Goal: Task Accomplishment & Management: Use online tool/utility

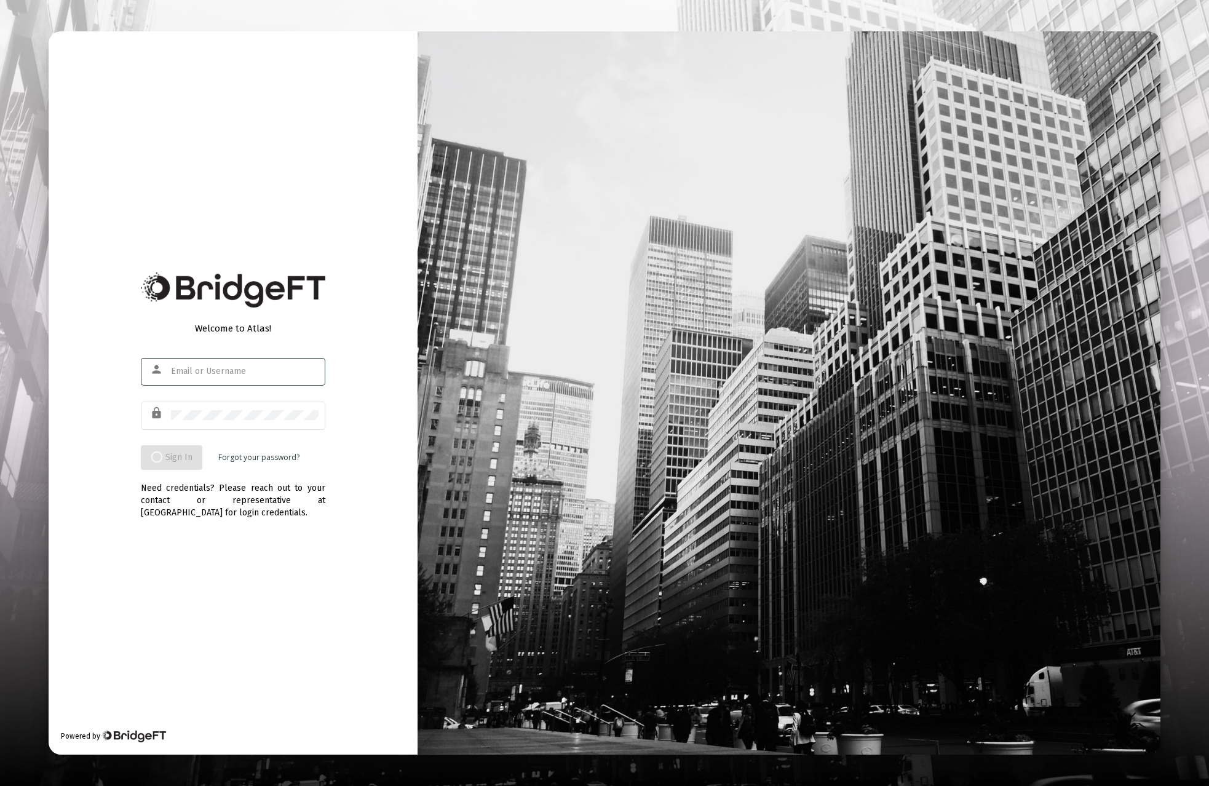
type input "[PERSON_NAME][EMAIL_ADDRESS][DOMAIN_NAME]"
drag, startPoint x: 101, startPoint y: 375, endPoint x: 143, endPoint y: 416, distance: 58.7
click at [101, 375] on div "Welcome to Atlas! person dave@bridgeft.com lock Sign In Forgot your password? N…" at bounding box center [233, 392] width 369 height 723
click at [201, 371] on input "[PERSON_NAME][EMAIL_ADDRESS][DOMAIN_NAME]" at bounding box center [245, 371] width 148 height 10
click at [191, 373] on input "[PERSON_NAME][EMAIL_ADDRESS][DOMAIN_NAME]" at bounding box center [245, 371] width 148 height 10
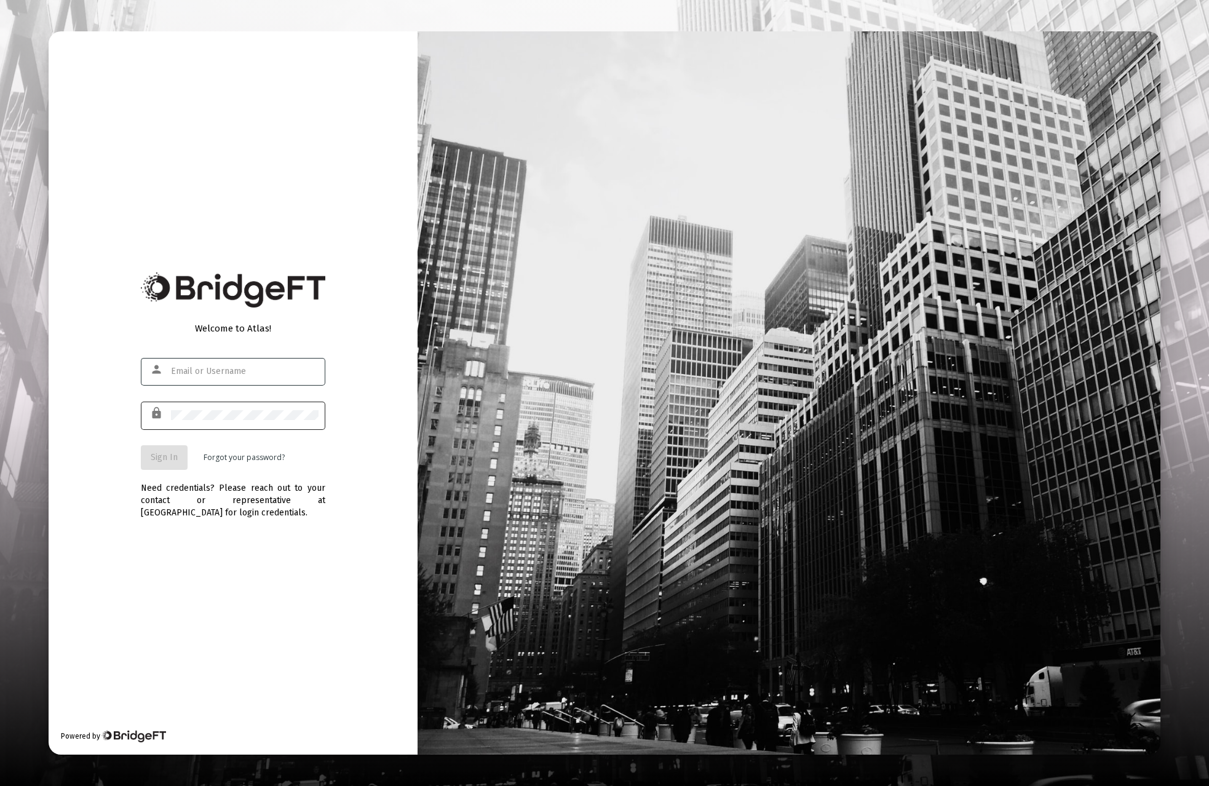
type input "[PERSON_NAME][EMAIL_ADDRESS][DOMAIN_NAME]"
click at [157, 460] on span "Sign In" at bounding box center [164, 457] width 27 height 10
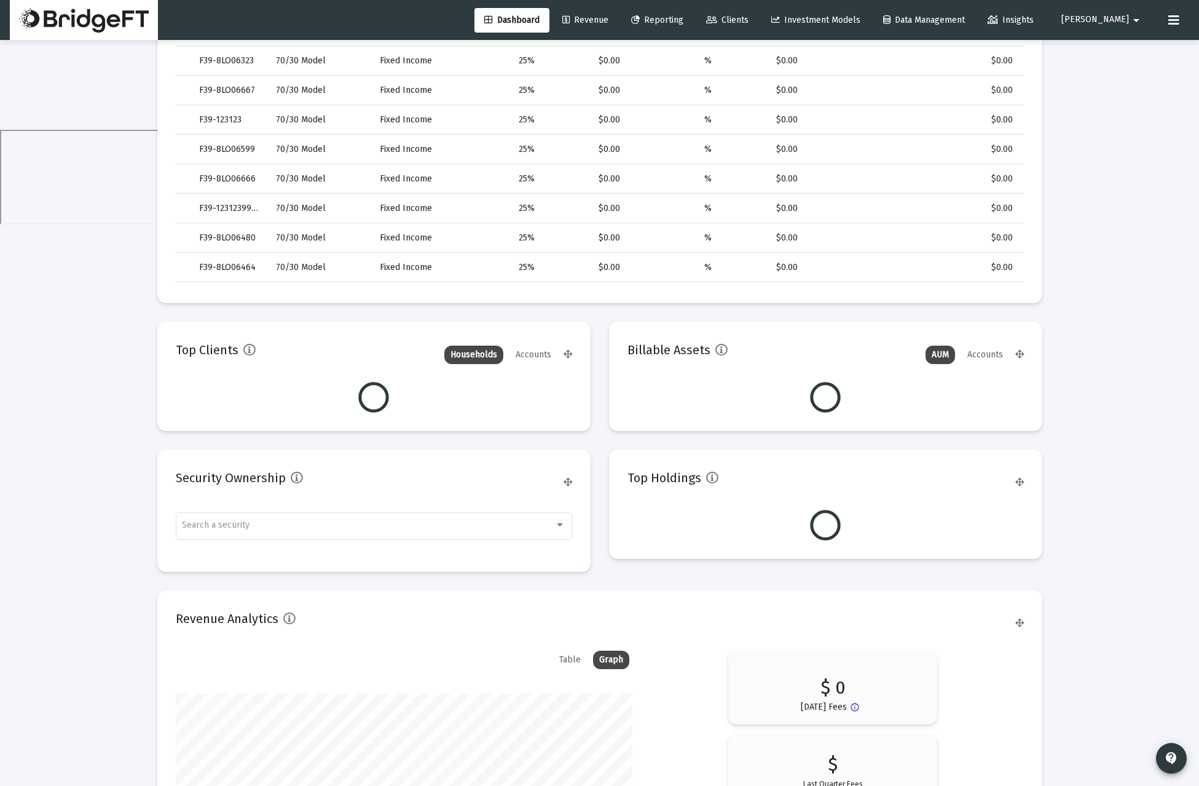
scroll to position [755, 0]
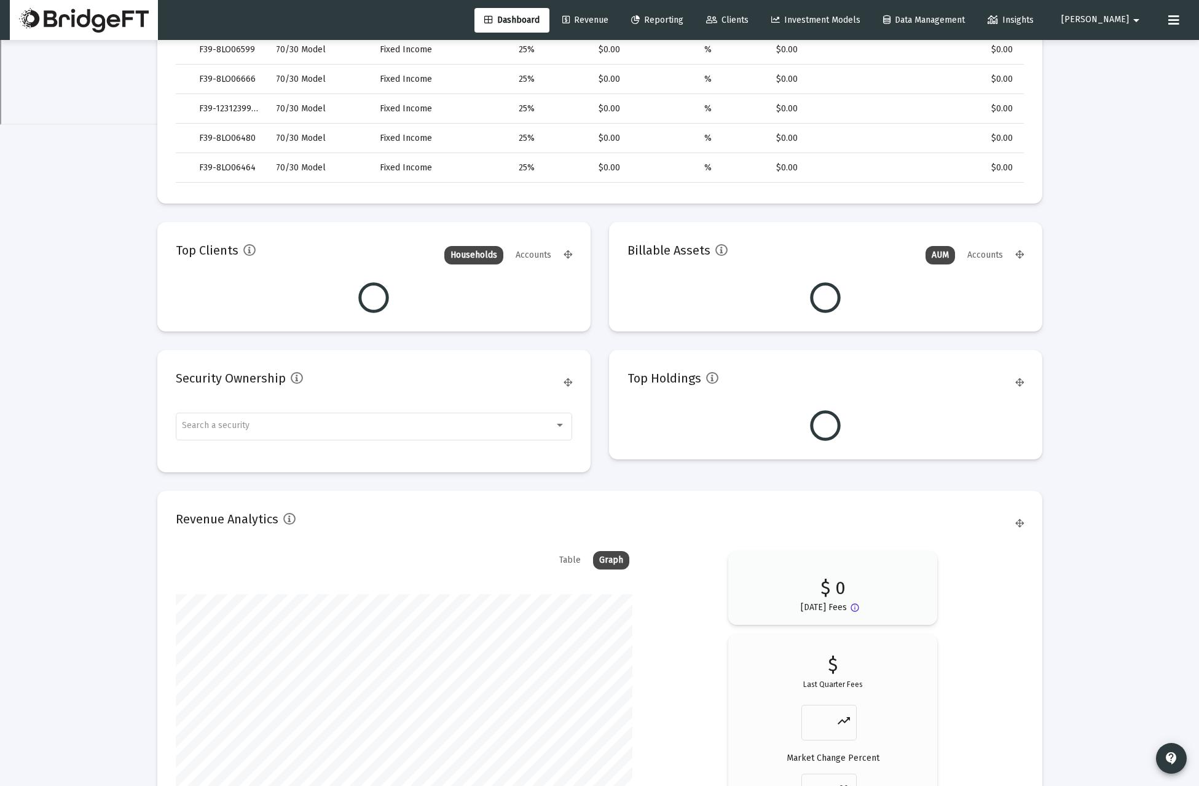
type input "[DATE]"
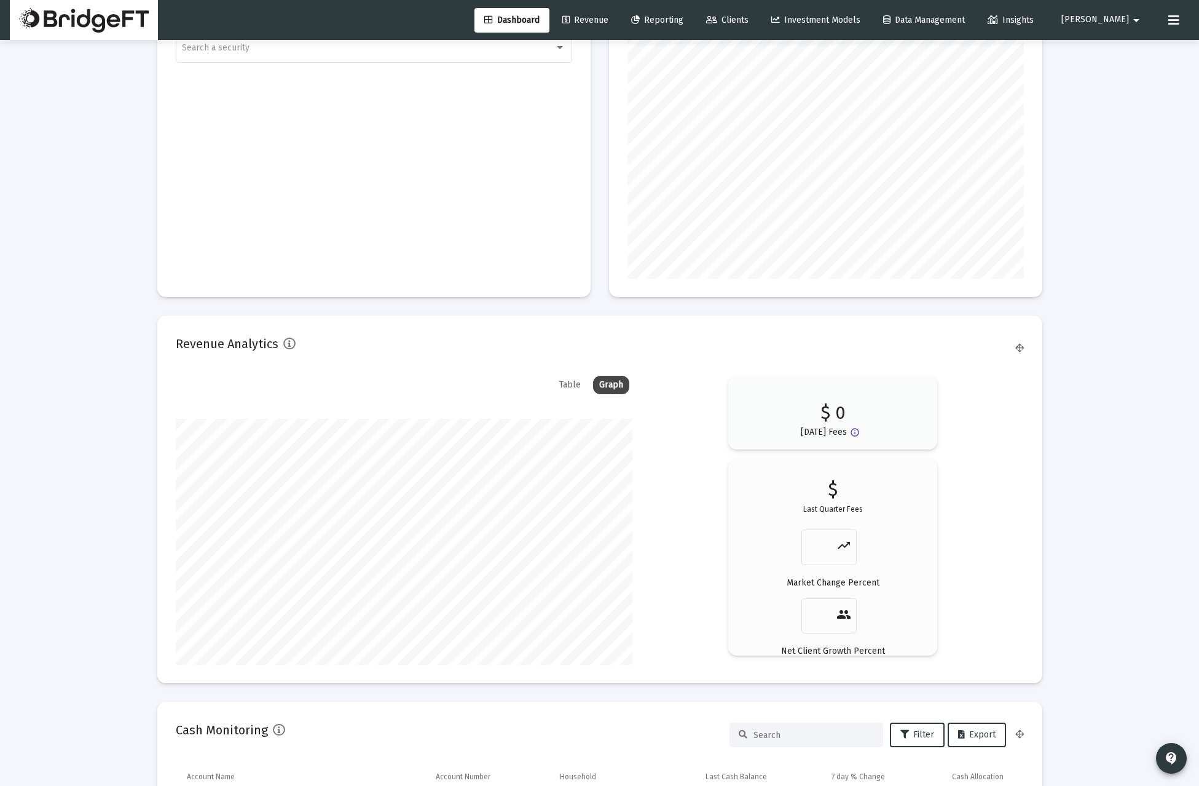
scroll to position [1450, 0]
